Goal: Task Accomplishment & Management: Complete application form

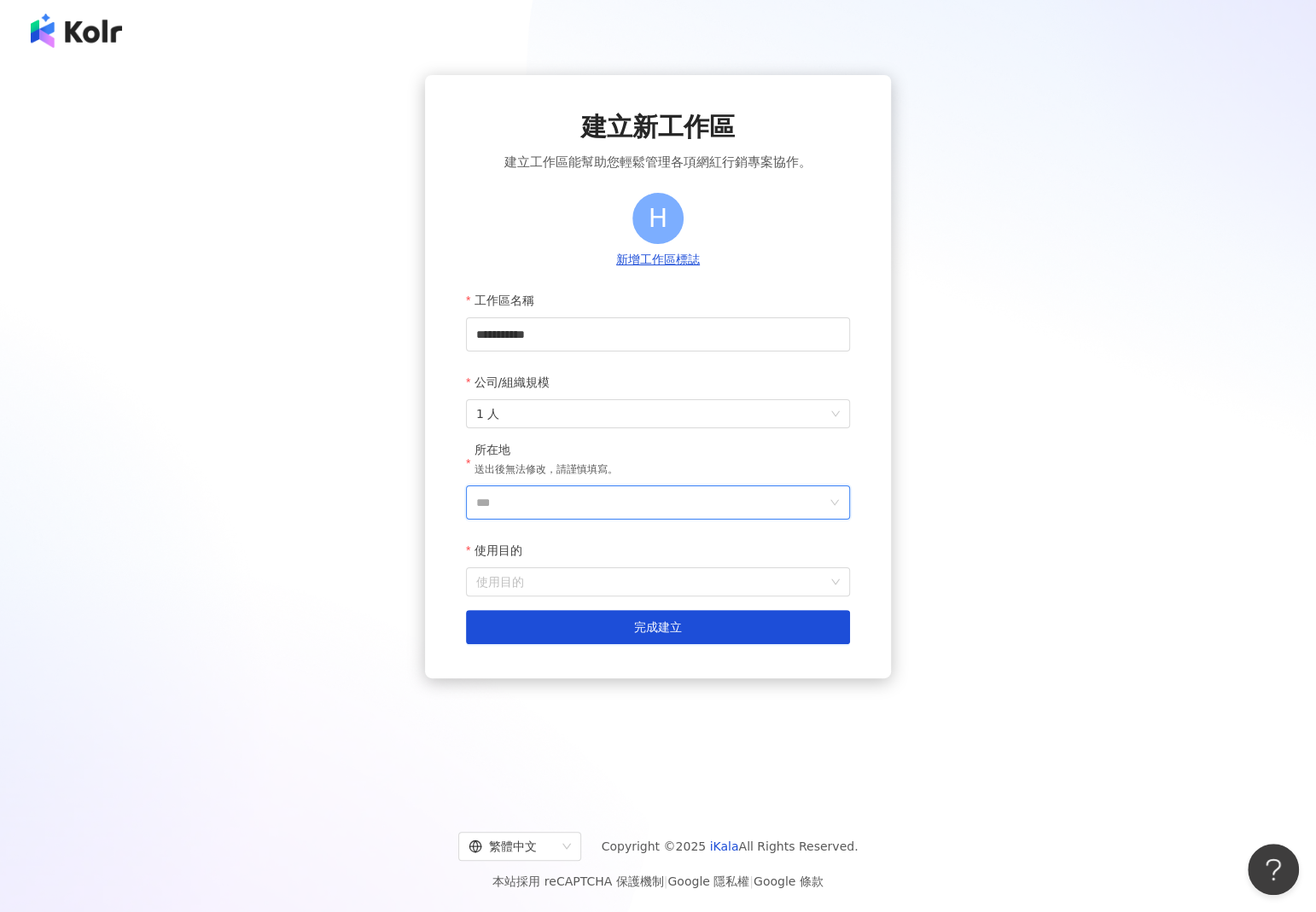
click at [569, 500] on input "***" at bounding box center [651, 502] width 350 height 32
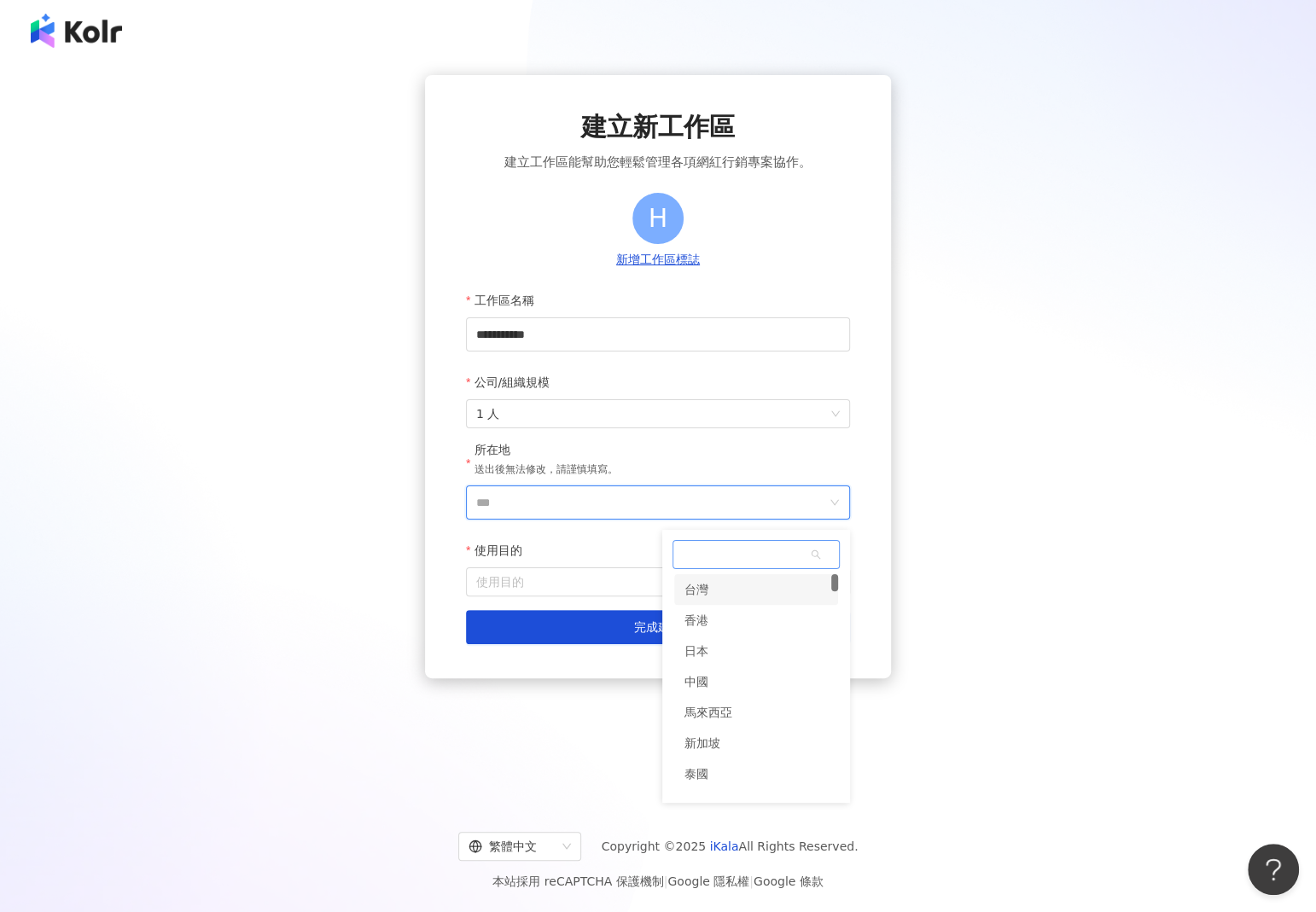
click at [735, 589] on div "台灣" at bounding box center [756, 589] width 164 height 31
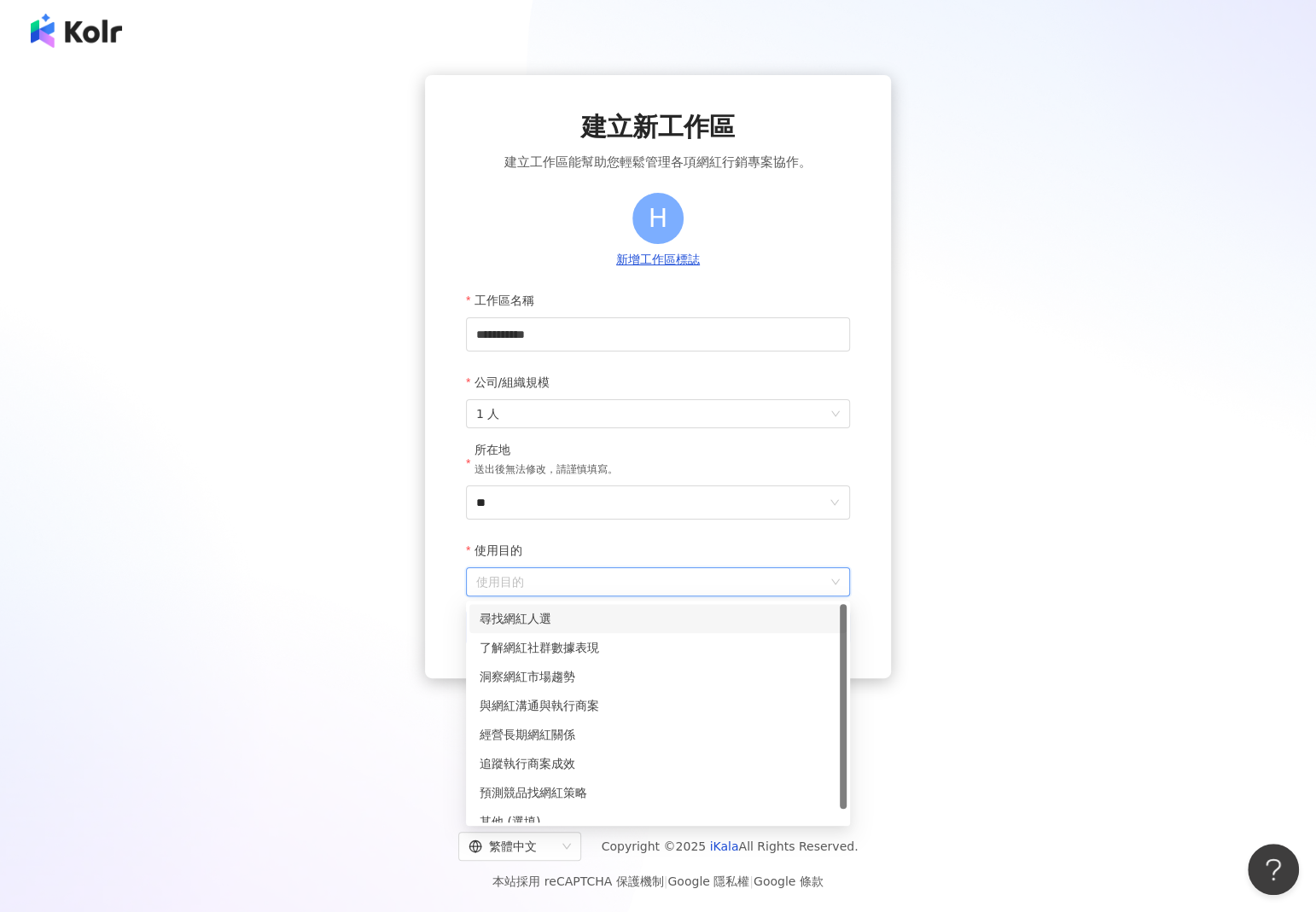
click at [588, 585] on input "使用目的" at bounding box center [658, 581] width 364 height 27
click at [567, 667] on div "洞察網紅市場趨勢" at bounding box center [658, 677] width 378 height 29
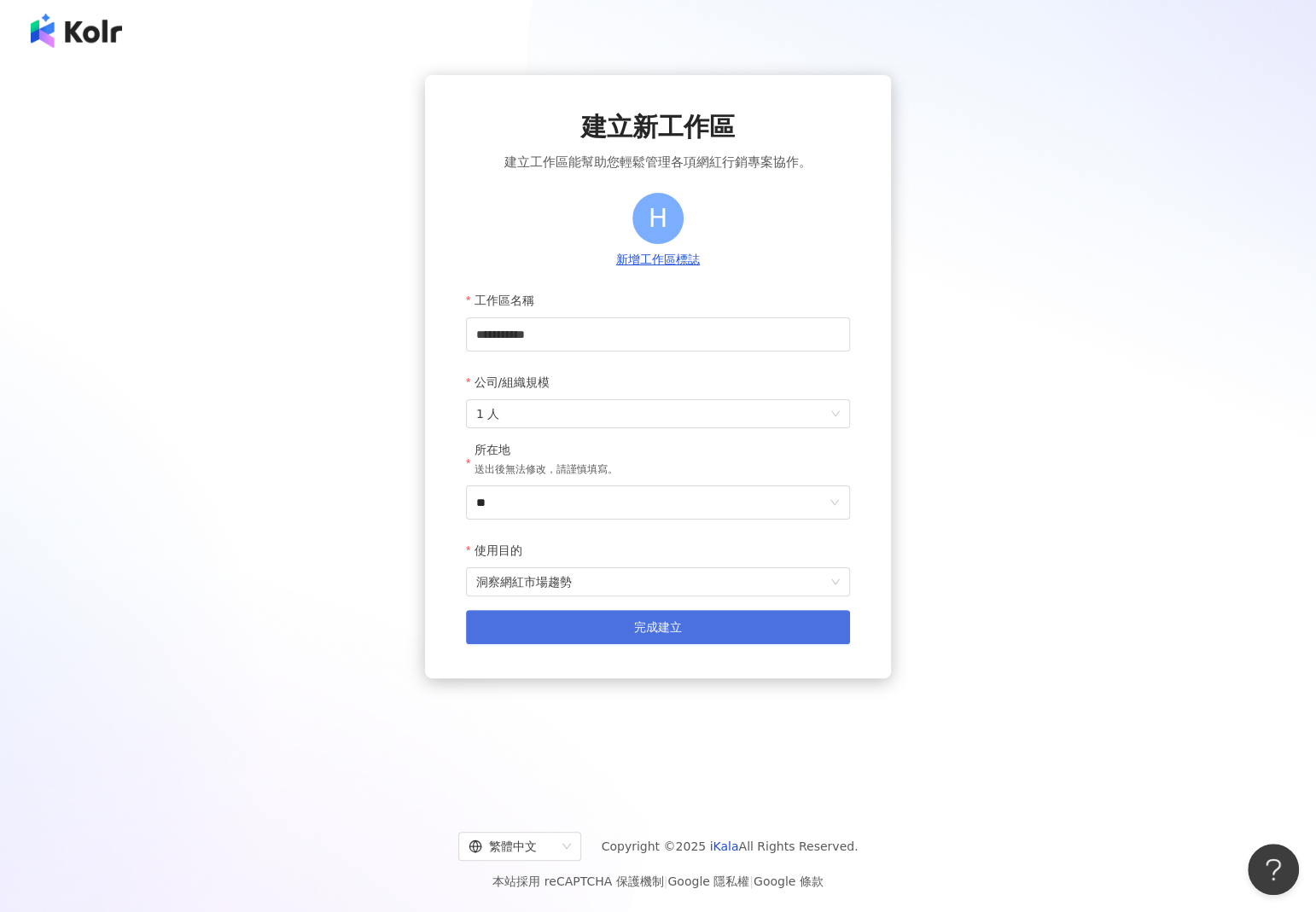
click at [612, 627] on button "完成建立" at bounding box center [658, 627] width 384 height 34
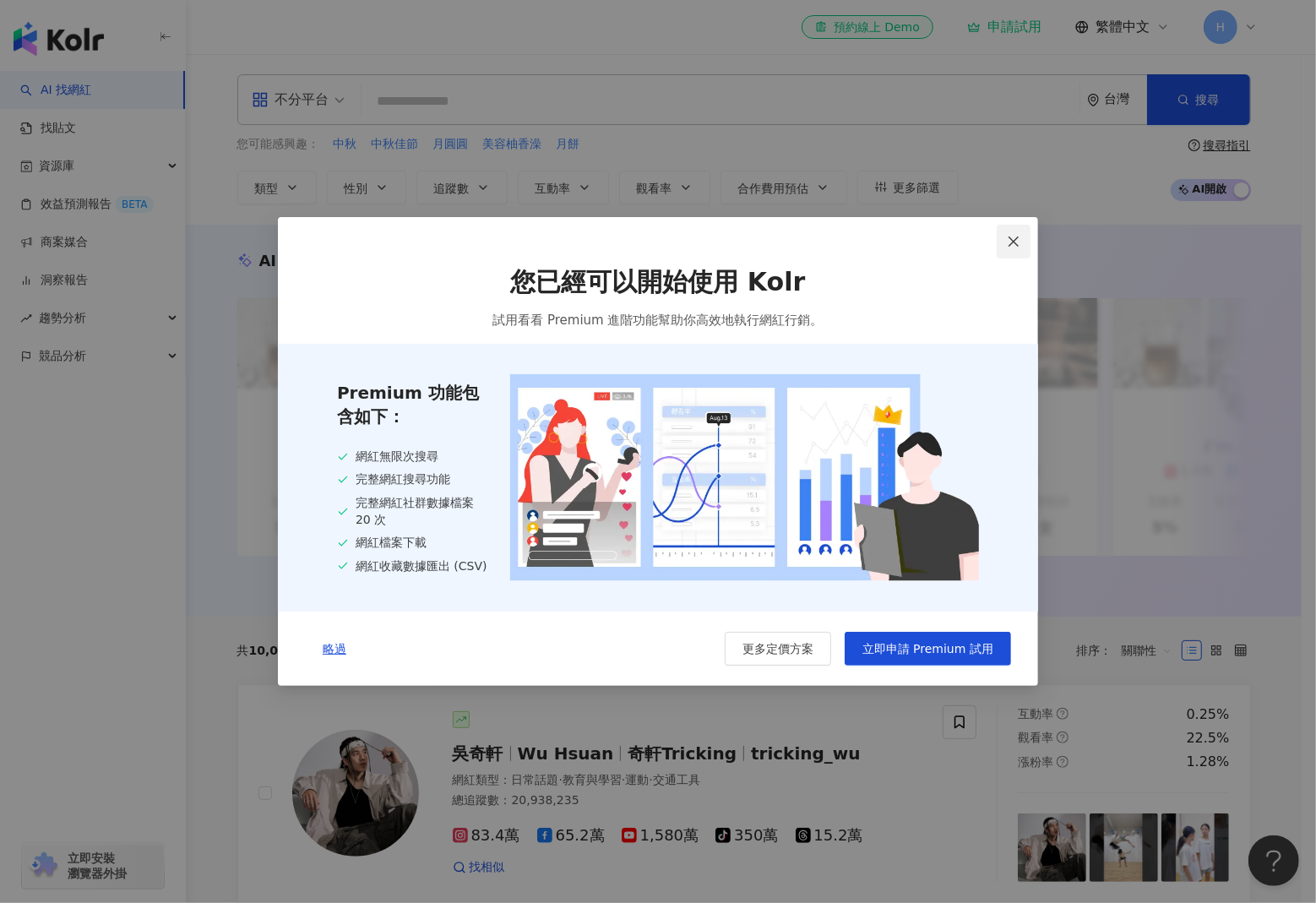
click at [1015, 243] on icon "close" at bounding box center [1013, 241] width 10 height 10
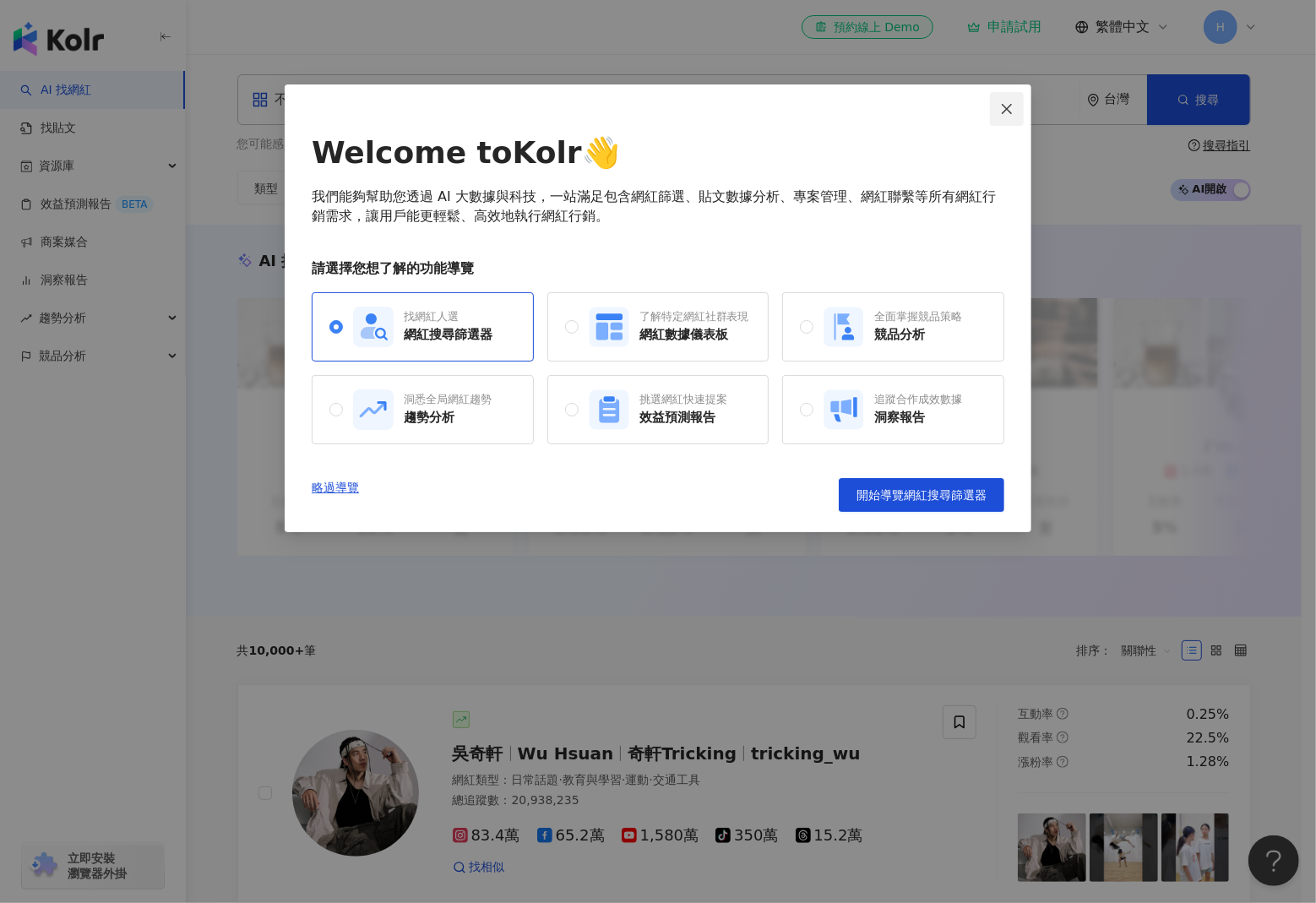
click at [1000, 105] on icon "close" at bounding box center [1006, 109] width 13 height 13
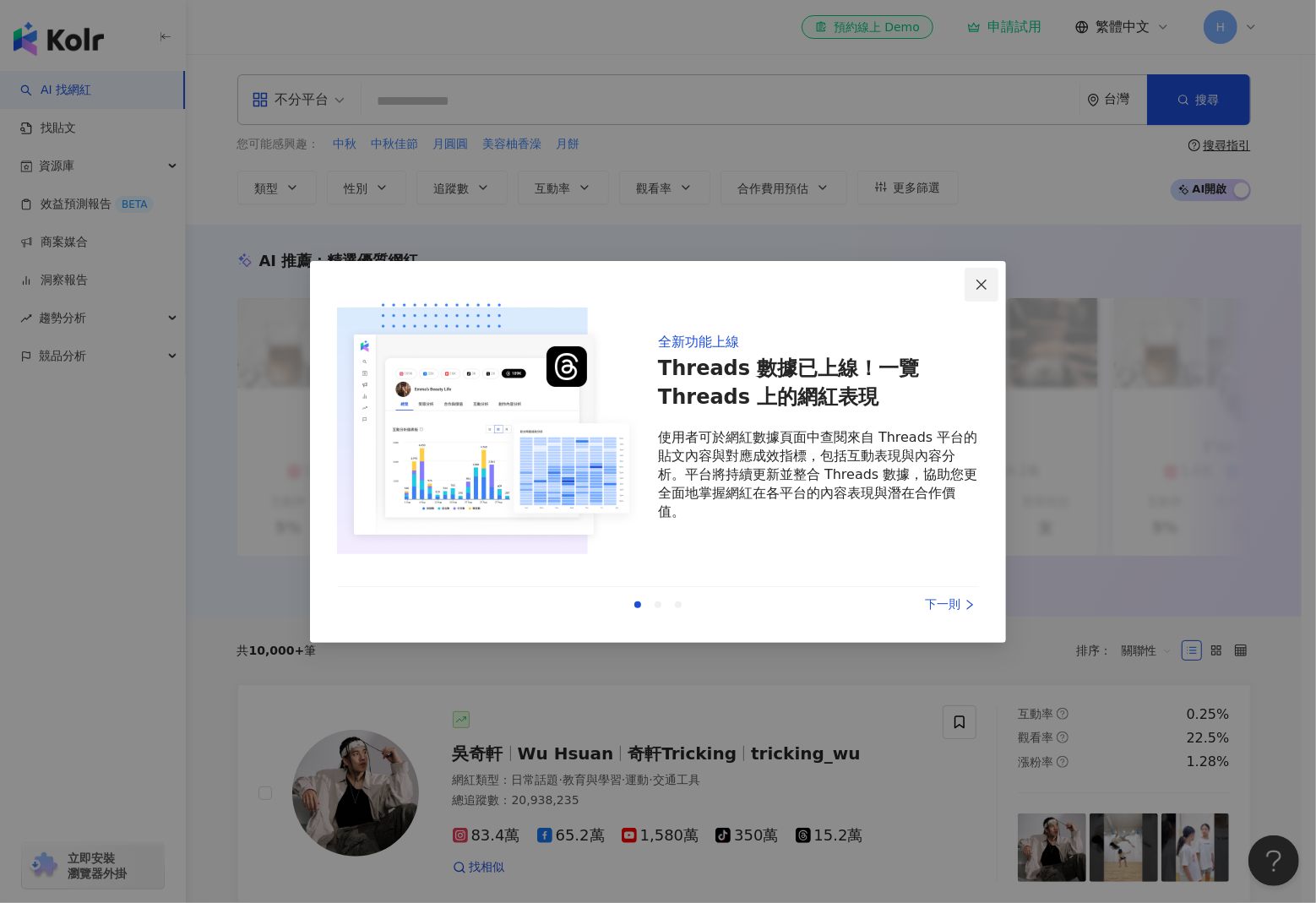
click at [979, 281] on icon "close" at bounding box center [981, 284] width 10 height 10
